Goal: Task Accomplishment & Management: Complete application form

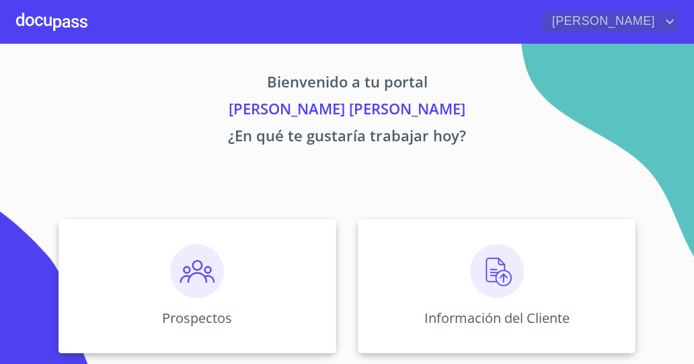
click at [667, 21] on icon "account of current user" at bounding box center [670, 22] width 8 height 5
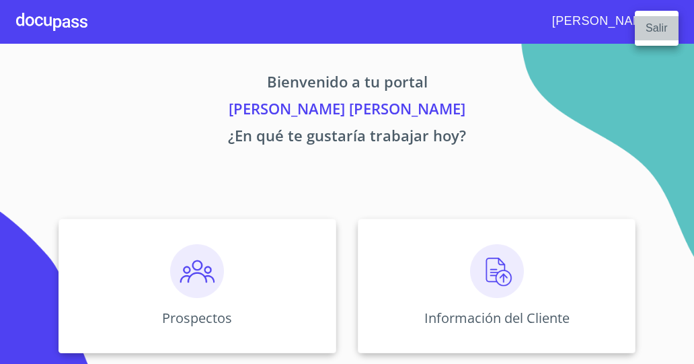
click at [658, 26] on li "Salir" at bounding box center [657, 28] width 44 height 24
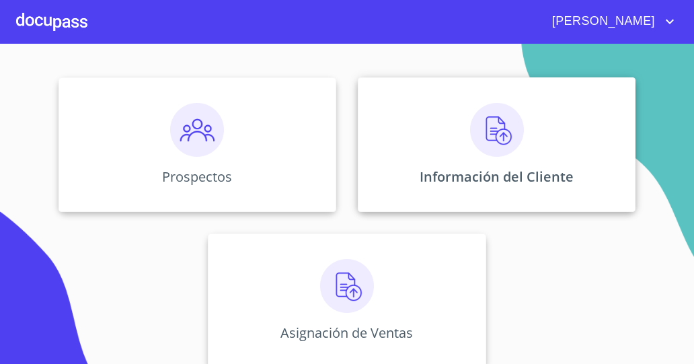
scroll to position [155, 0]
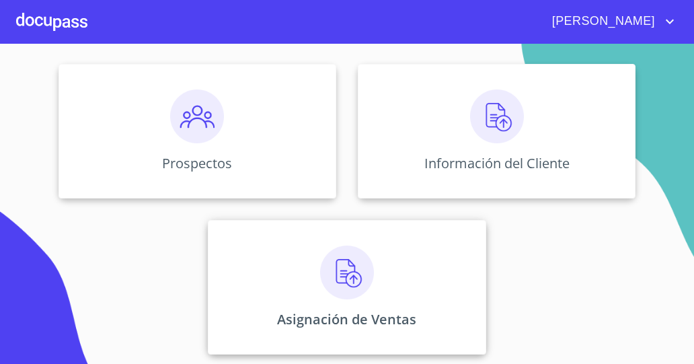
click at [387, 284] on div "Asignación de Ventas" at bounding box center [347, 287] width 278 height 134
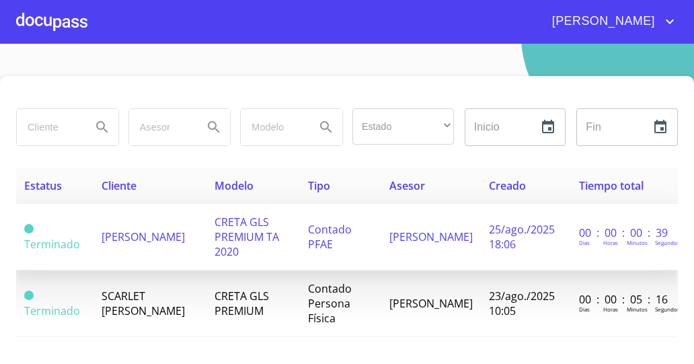
click at [30, 246] on span "Terminado" at bounding box center [52, 244] width 56 height 15
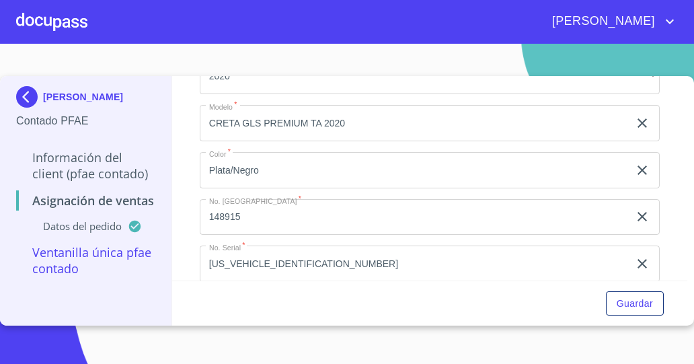
scroll to position [195, 0]
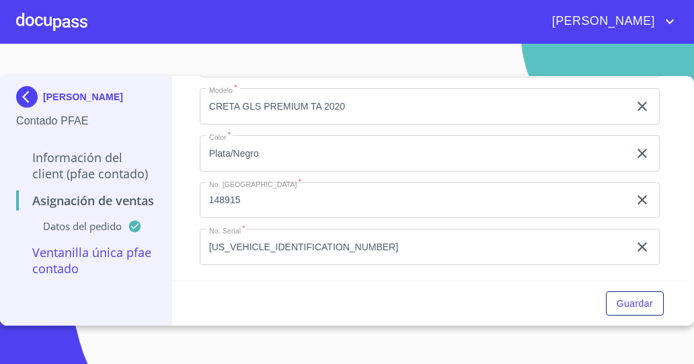
click at [89, 252] on p "Ventanilla única PFAE contado" at bounding box center [85, 260] width 139 height 32
click at [58, 259] on p "Ventanilla única PFAE contado" at bounding box center [85, 260] width 139 height 32
click at [54, 270] on p "Ventanilla única PFAE contado" at bounding box center [85, 260] width 139 height 32
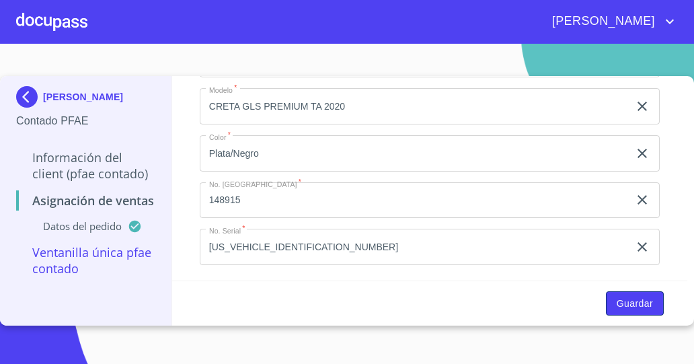
click at [642, 300] on span "Guardar" at bounding box center [635, 303] width 36 height 17
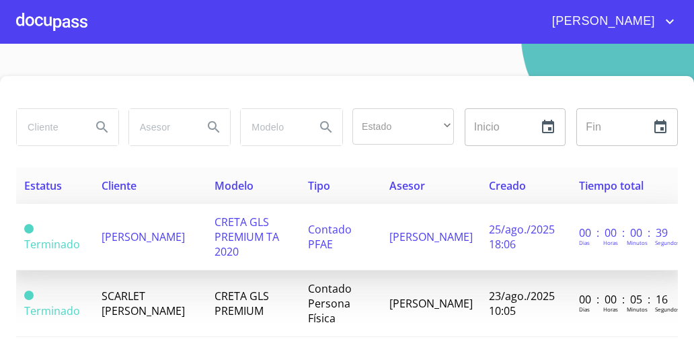
click at [61, 239] on span "Terminado" at bounding box center [52, 244] width 56 height 15
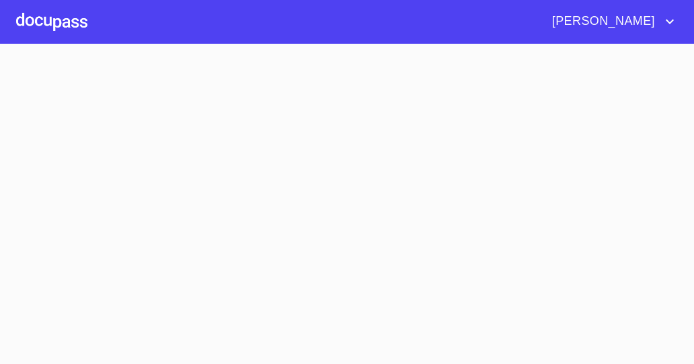
click at [61, 239] on section at bounding box center [347, 204] width 694 height 320
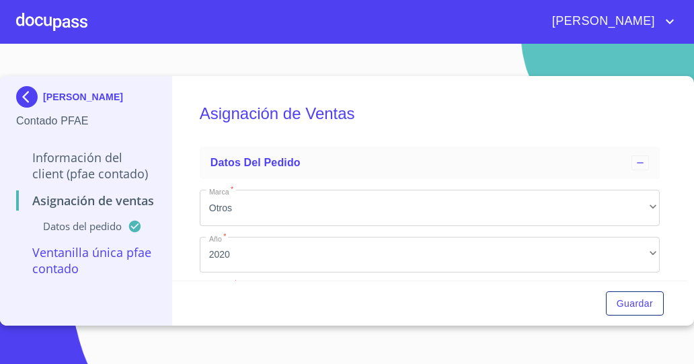
click at [109, 255] on p "Ventanilla única PFAE contado" at bounding box center [85, 260] width 139 height 32
click at [104, 258] on p "Ventanilla única PFAE contado" at bounding box center [85, 260] width 139 height 32
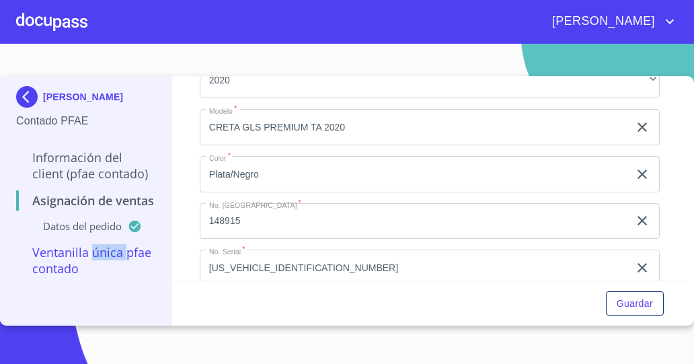
scroll to position [195, 0]
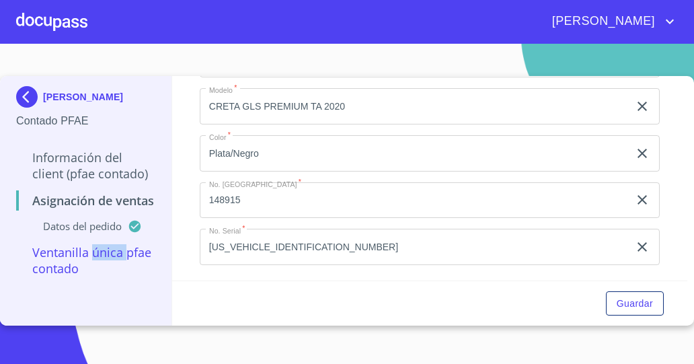
click at [130, 229] on icon at bounding box center [133, 226] width 11 height 11
click at [108, 204] on p "Asignación de Ventas" at bounding box center [85, 200] width 139 height 16
click at [89, 175] on p "Información del Client (PFAE contado)" at bounding box center [85, 165] width 139 height 32
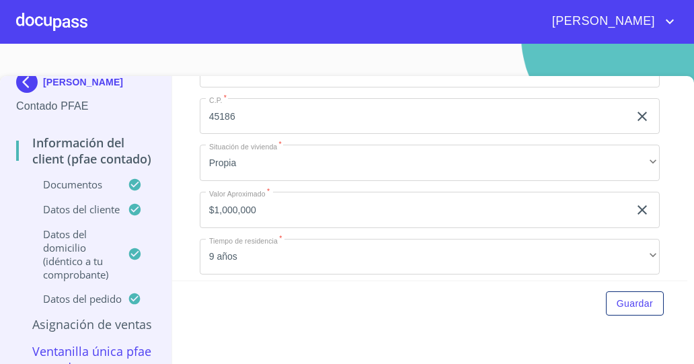
scroll to position [3801, 0]
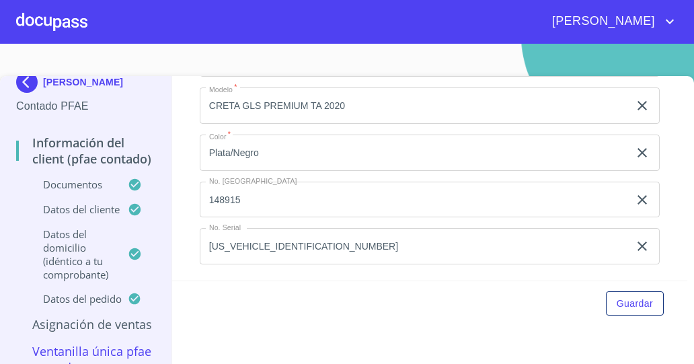
drag, startPoint x: 163, startPoint y: 184, endPoint x: 87, endPoint y: 353, distance: 185.4
click at [87, 353] on p "Ventanilla única PFAE contado" at bounding box center [85, 359] width 139 height 32
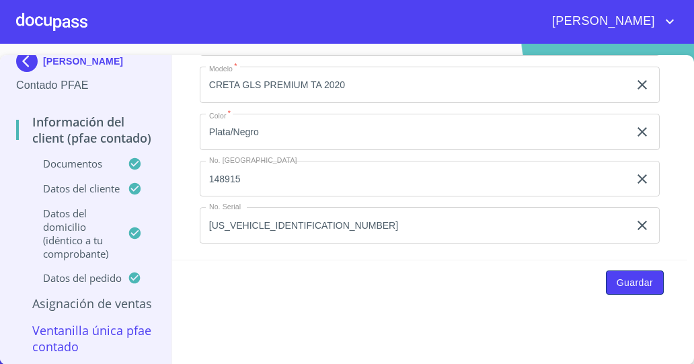
scroll to position [0, 0]
click at [623, 274] on span "Guardar" at bounding box center [635, 282] width 36 height 17
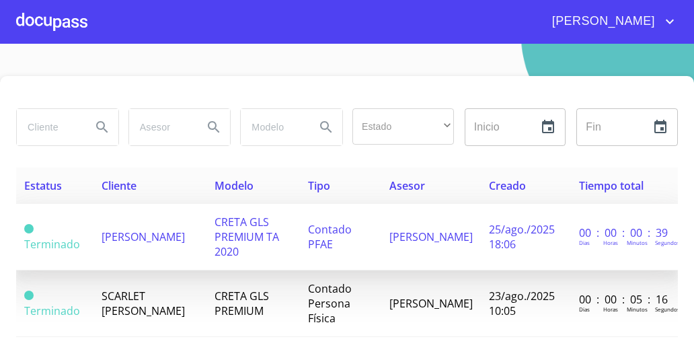
click at [459, 236] on td "[PERSON_NAME] [PERSON_NAME]" at bounding box center [431, 237] width 100 height 67
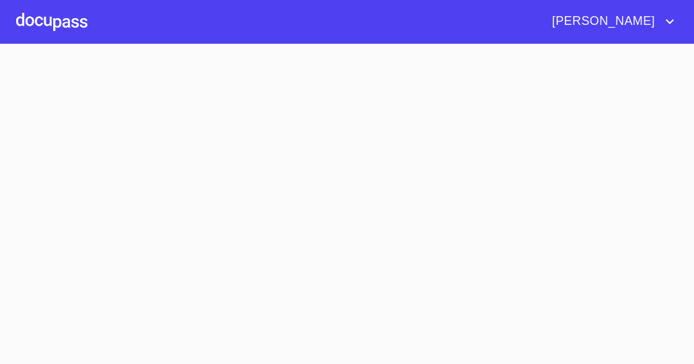
click at [459, 236] on section at bounding box center [347, 204] width 694 height 320
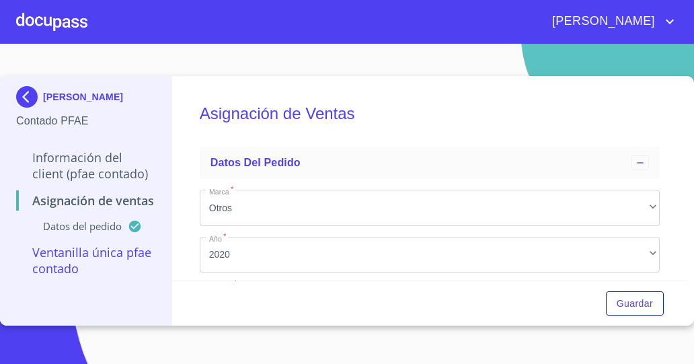
click at [102, 255] on p "Ventanilla única PFAE contado" at bounding box center [85, 260] width 139 height 32
click at [46, 260] on p "Ventanilla única PFAE contado" at bounding box center [85, 260] width 139 height 32
click at [422, 127] on h5 "Asignación de Ventas" at bounding box center [430, 113] width 460 height 55
click at [637, 297] on span "Guardar" at bounding box center [635, 303] width 36 height 17
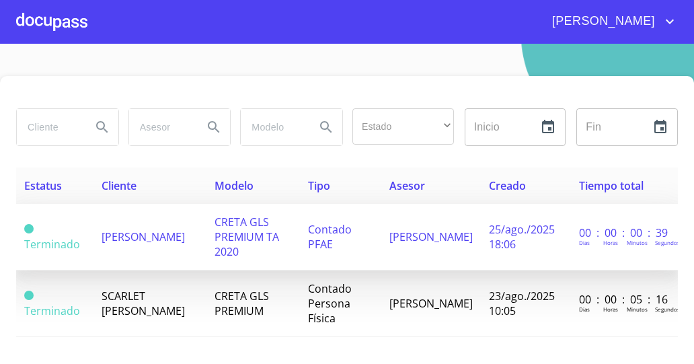
click at [286, 232] on td "CRETA GLS PREMIUM TA 2020" at bounding box center [252, 237] width 93 height 67
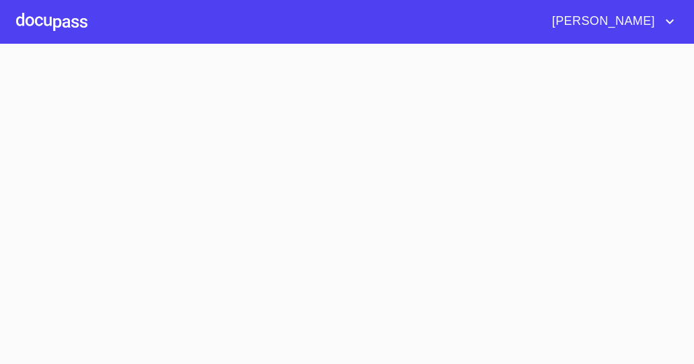
click at [286, 232] on section at bounding box center [347, 204] width 694 height 320
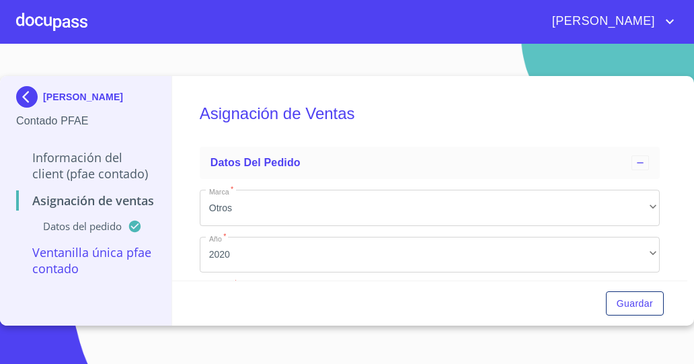
click at [104, 229] on p "Datos del pedido" at bounding box center [72, 225] width 112 height 13
click at [97, 204] on p "Asignación de Ventas" at bounding box center [85, 200] width 139 height 16
click at [75, 163] on p "Información del Client (PFAE contado)" at bounding box center [85, 165] width 139 height 32
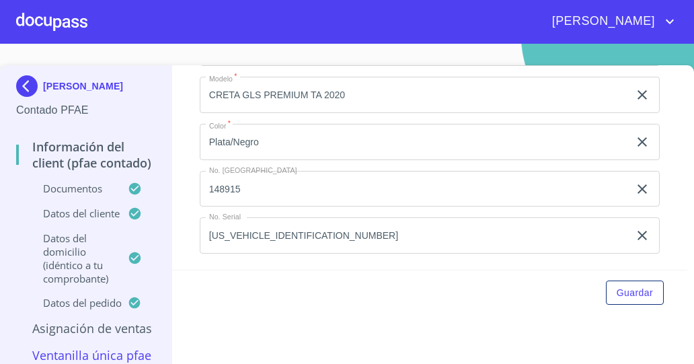
scroll to position [14, 0]
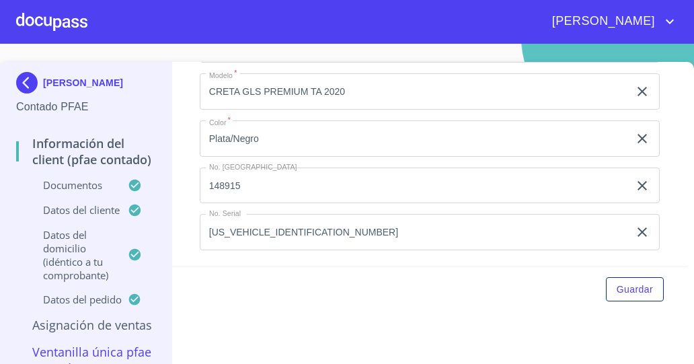
click at [56, 145] on p "Información del Client (PFAE contado)" at bounding box center [85, 151] width 139 height 32
click at [617, 288] on span "Guardar" at bounding box center [635, 289] width 36 height 17
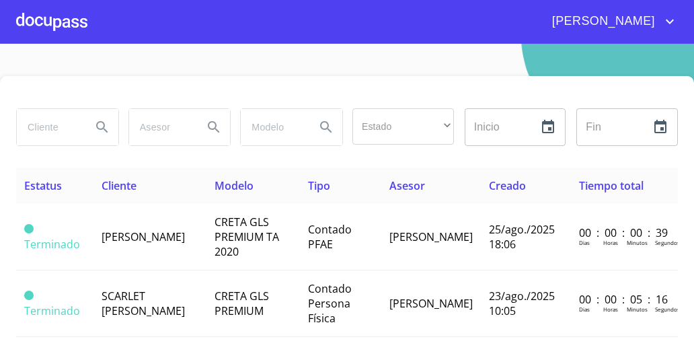
click at [530, 354] on div "Estatus Cliente Modelo Tipo Asesor Creado Tiempo total Terminado JULIA PATRICIA…" at bounding box center [347, 262] width 662 height 191
